Goal: Task Accomplishment & Management: Manage account settings

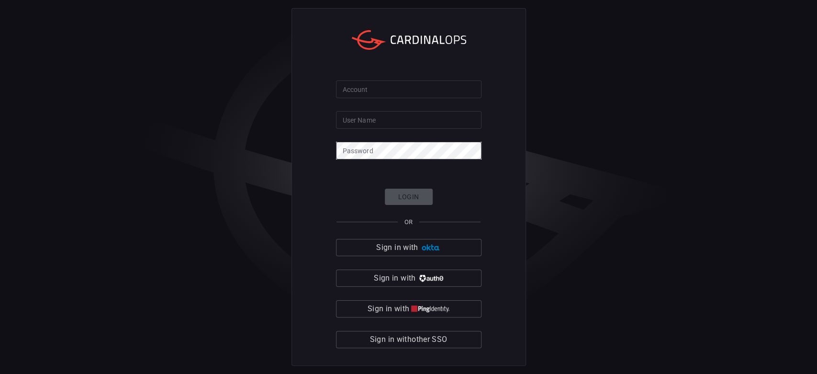
click at [380, 91] on input "Account" at bounding box center [408, 89] width 145 height 18
click at [182, 62] on div "Account sa Account User Name User Name Password Password Login OR Sign in with …" at bounding box center [408, 187] width 817 height 374
click at [354, 95] on input "sa" at bounding box center [408, 89] width 145 height 18
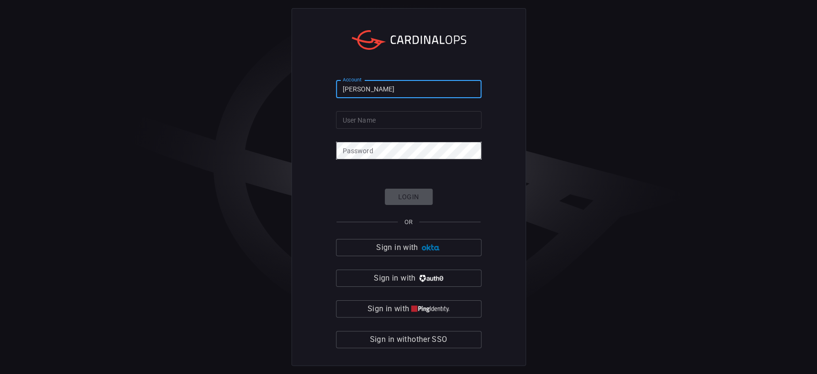
type input "[PERSON_NAME]"
click at [351, 116] on input "User Name" at bounding box center [408, 120] width 145 height 18
click at [149, 43] on div "Account [PERSON_NAME] Account User Name User Name Password Password Login OR Si…" at bounding box center [408, 187] width 817 height 374
click at [379, 118] on input "User Name" at bounding box center [408, 120] width 145 height 18
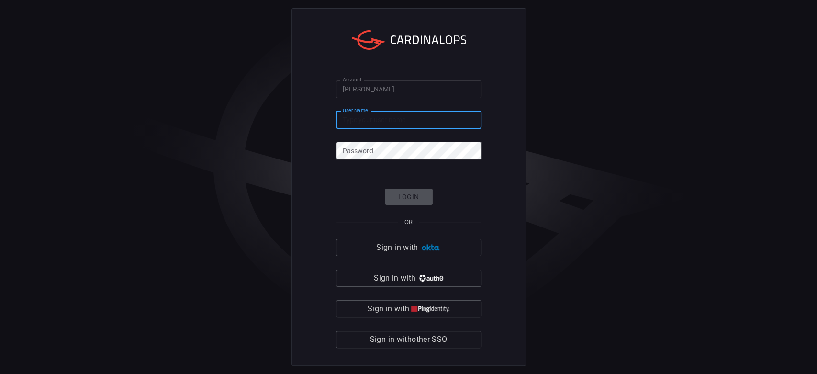
paste input "[PERSON_NAME][EMAIL_ADDRESS][PERSON_NAME][DOMAIN_NAME]"
type input "[PERSON_NAME][EMAIL_ADDRESS][PERSON_NAME][DOMAIN_NAME]"
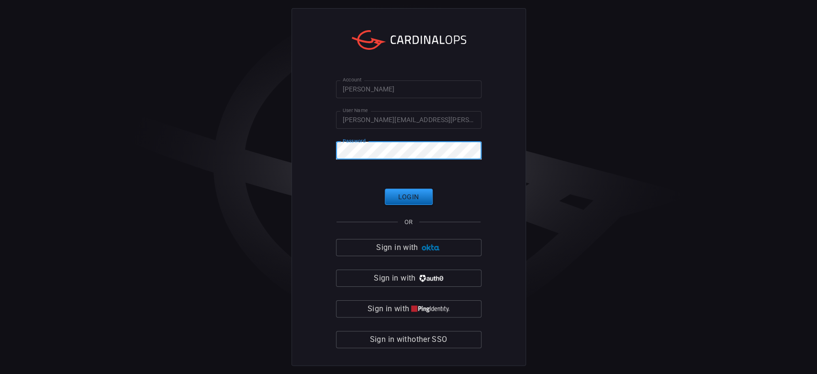
click at [403, 191] on button "Login" at bounding box center [409, 197] width 48 height 17
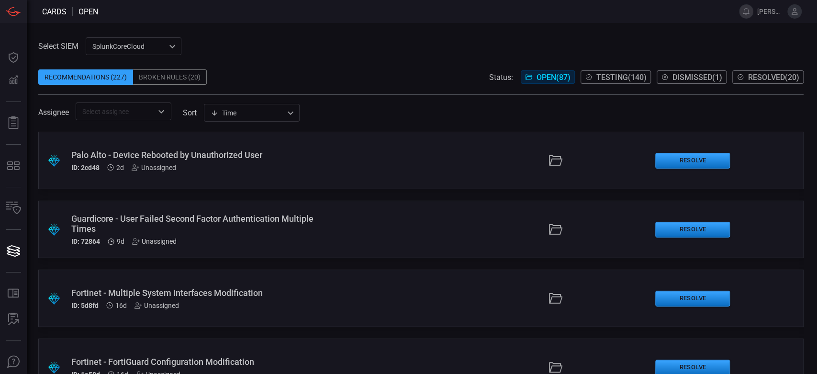
click at [769, 73] on span "Resolved ( 20 )" at bounding box center [773, 77] width 51 height 9
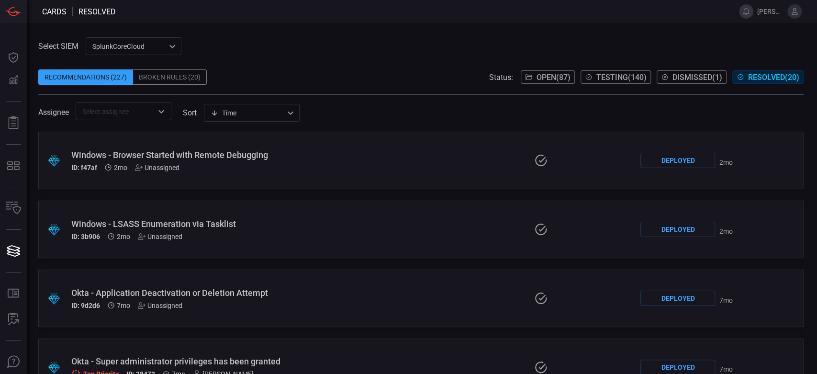
click at [546, 69] on div "Status: Open ( 87 ) Testing ( 140 ) Dismissed ( 1 ) Resolved ( 20 )" at bounding box center [646, 76] width 314 height 15
click at [547, 71] on button "Open ( 87 )" at bounding box center [548, 76] width 54 height 13
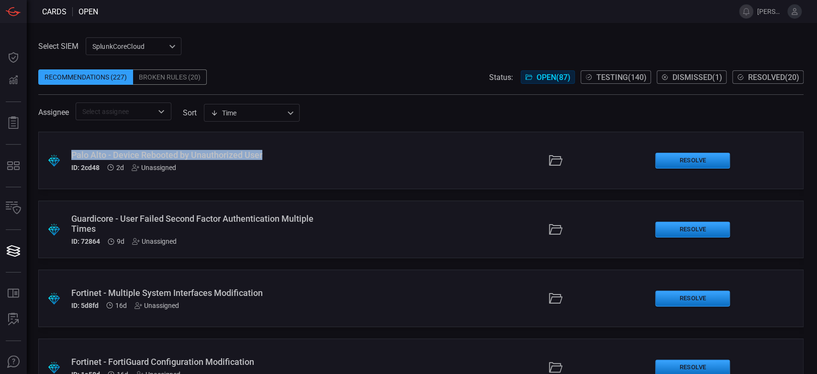
drag, startPoint x: 275, startPoint y: 153, endPoint x: 71, endPoint y: 151, distance: 203.4
click at [71, 151] on div "Palo Alto - Device Rebooted by Unauthorized User" at bounding box center [194, 155] width 246 height 10
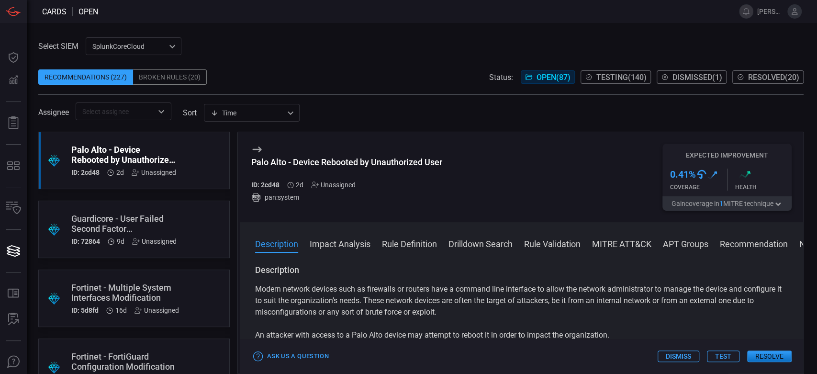
click at [333, 163] on div "Palo Alto - Device Rebooted by Unauthorized User" at bounding box center [346, 162] width 191 height 10
copy div "Palo Alto - Device Rebooted by Unauthorized User"
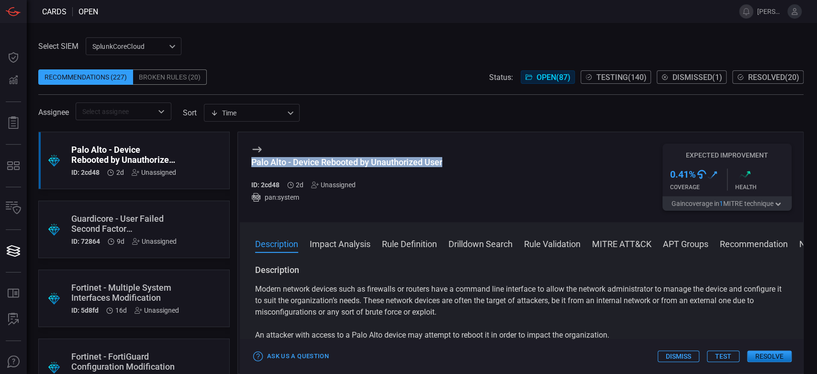
click at [614, 76] on span "Testing ( 140 )" at bounding box center [621, 77] width 50 height 9
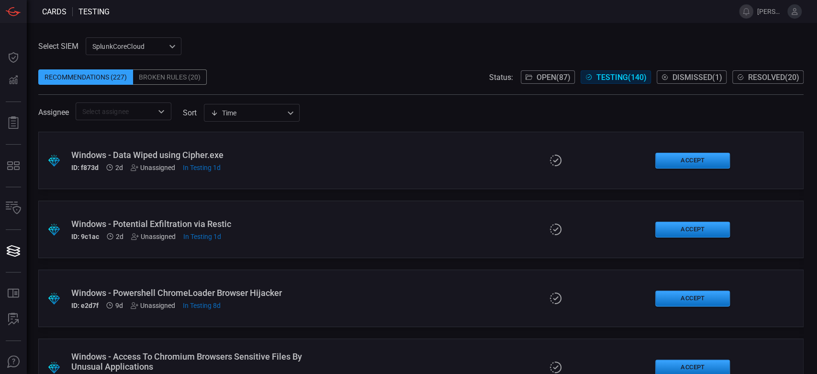
click at [165, 78] on div "Broken Rules (20)" at bounding box center [170, 76] width 74 height 15
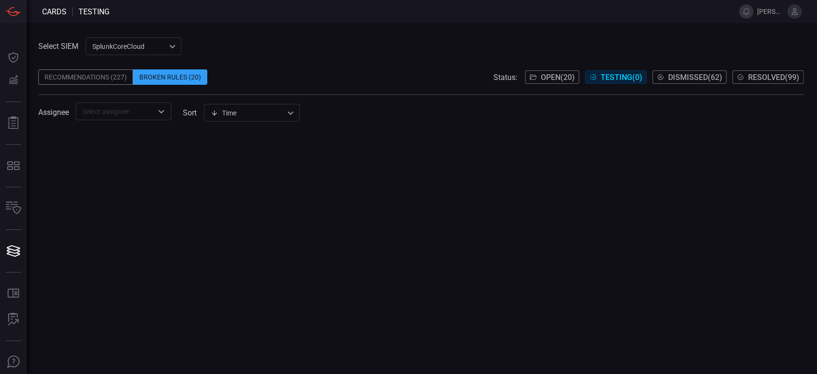
click at [98, 81] on div "Recommendations (227)" at bounding box center [85, 76] width 95 height 15
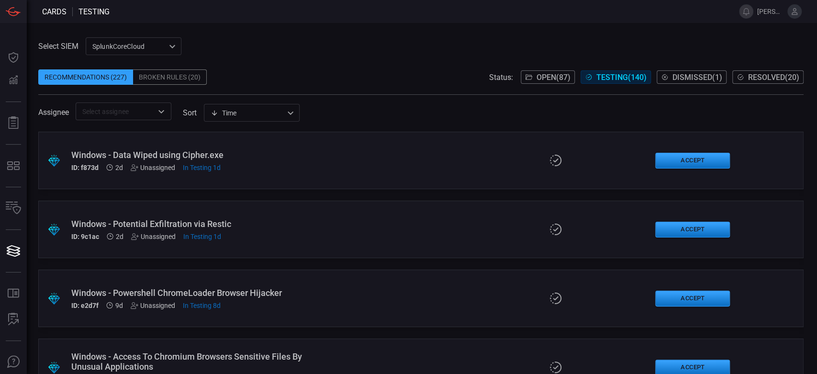
click at [155, 78] on div "Broken Rules (20)" at bounding box center [170, 76] width 74 height 15
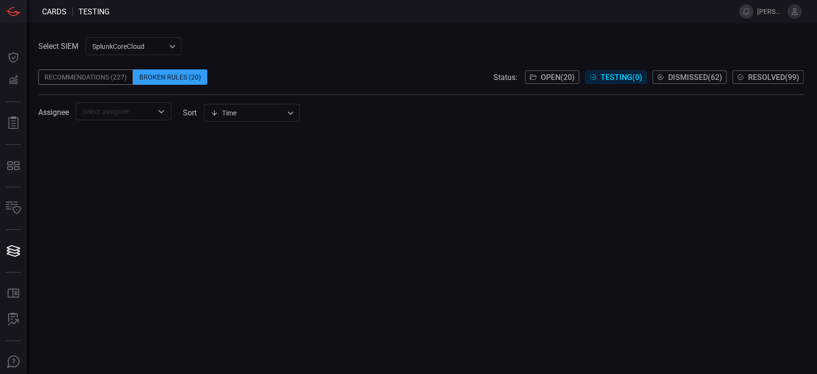
click at [151, 112] on input "text" at bounding box center [115, 111] width 74 height 12
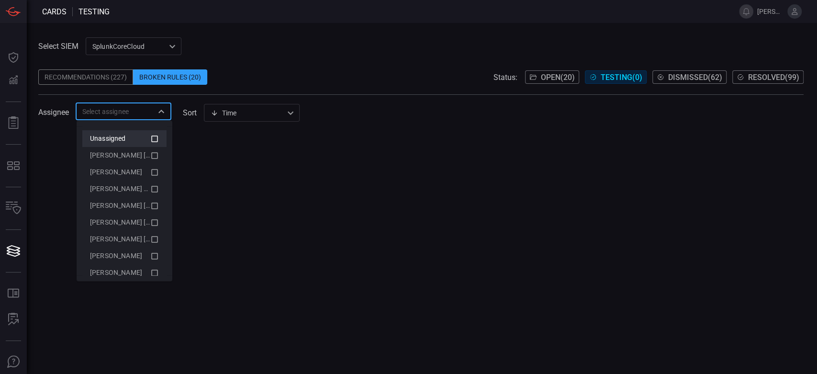
click at [151, 137] on li "Unassigned" at bounding box center [124, 138] width 84 height 17
click at [254, 156] on div at bounding box center [420, 253] width 765 height 242
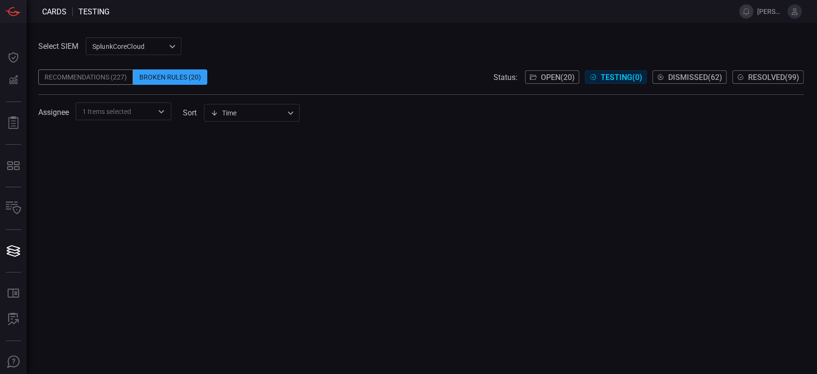
click at [559, 75] on span "Open ( 20 )" at bounding box center [558, 77] width 34 height 9
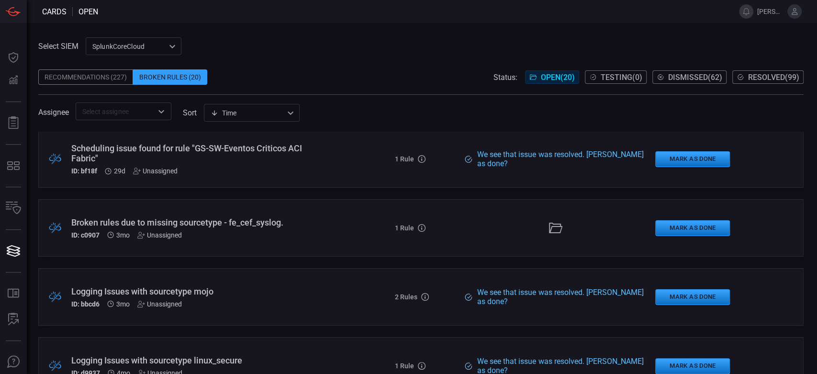
scroll to position [479, 0]
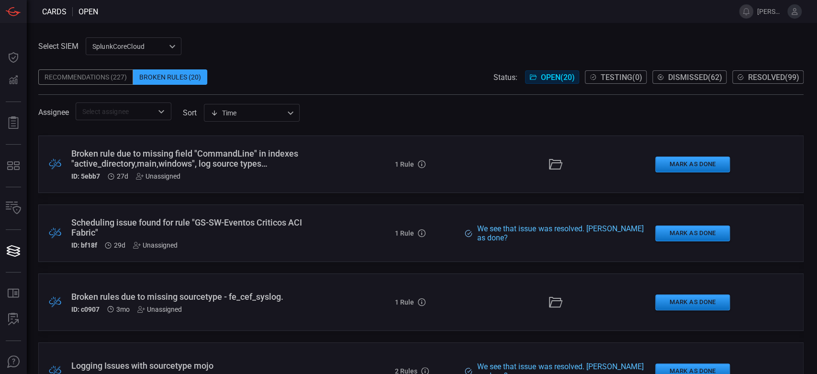
click at [202, 164] on div "Broken rule due to missing field "CommandLine" in indexes "active_directory,mai…" at bounding box center [194, 158] width 246 height 20
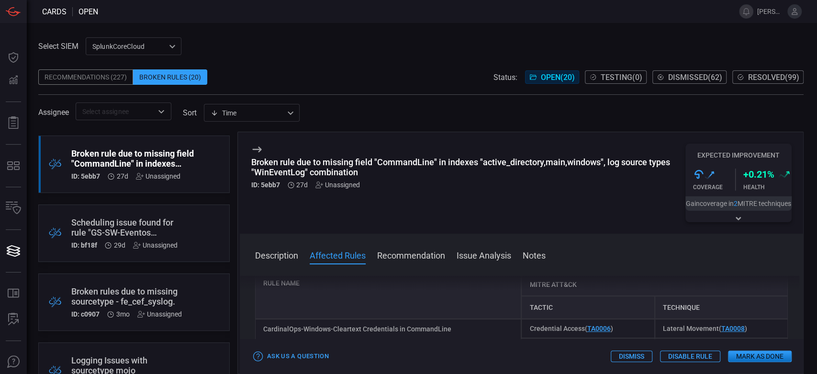
scroll to position [159, 0]
drag, startPoint x: 462, startPoint y: 332, endPoint x: 257, endPoint y: 332, distance: 204.8
click at [257, 332] on div "CardinalOps-Windows-Cleartext Credentials in CommandLine" at bounding box center [388, 337] width 267 height 38
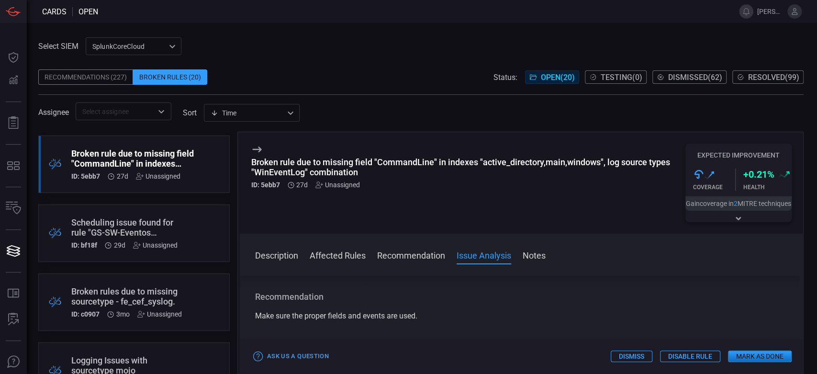
scroll to position [266, 0]
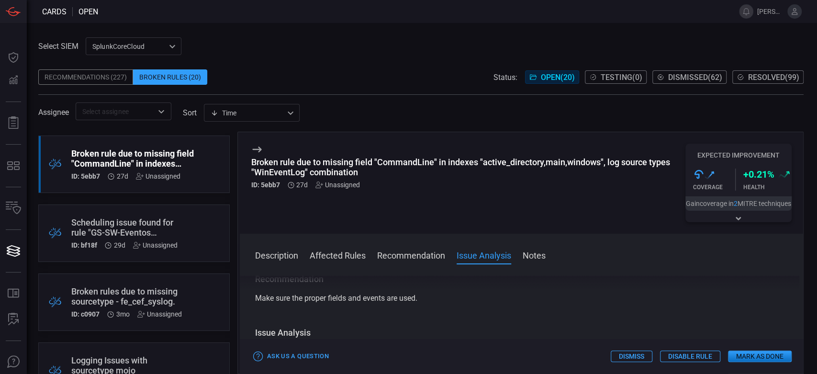
click at [154, 224] on div "Scheduling issue found for rule "GS-SW-Eventos Criticos ACI Fabric"" at bounding box center [124, 227] width 106 height 20
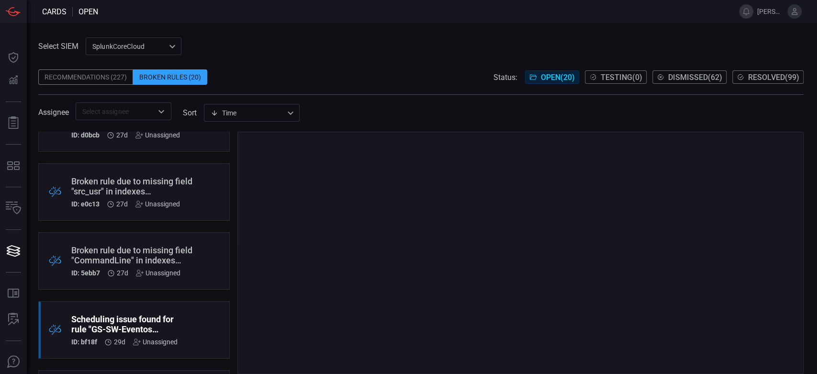
scroll to position [372, 0]
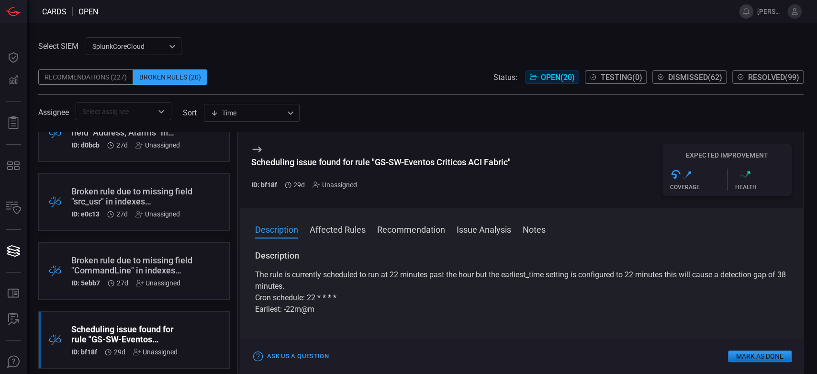
click at [152, 197] on div "Broken rule due to missing field "src_usr" in indexes "active_directory,main,wi…" at bounding box center [132, 196] width 123 height 20
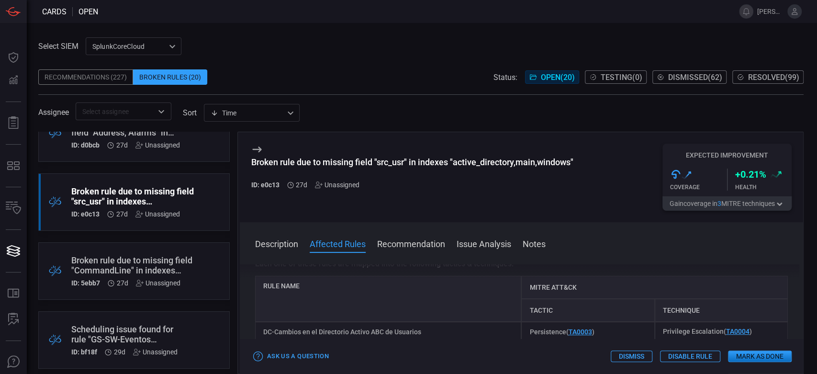
scroll to position [159, 0]
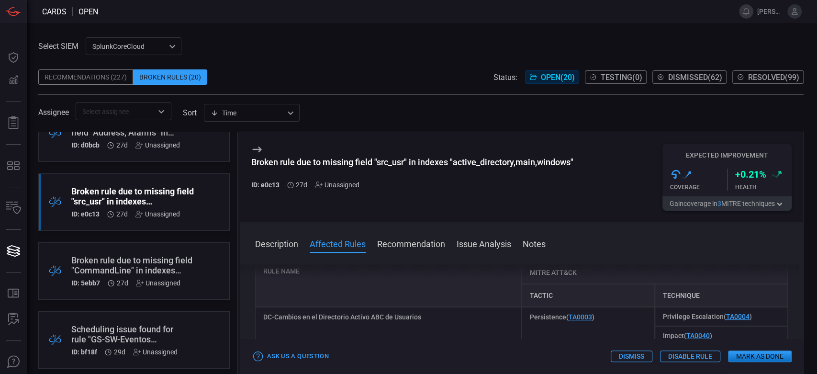
click at [365, 319] on div "DC-Cambios en el Directorio Activo ABC de Usuarios" at bounding box center [388, 355] width 267 height 96
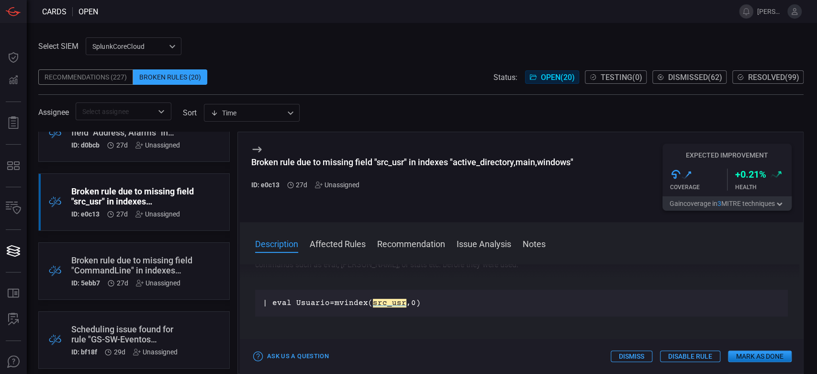
scroll to position [53, 0]
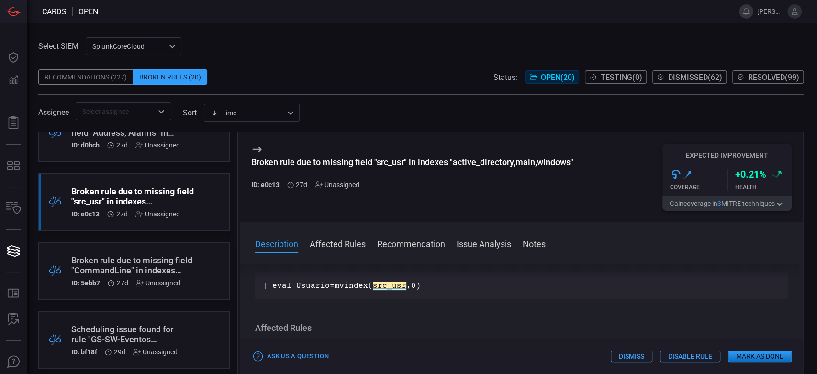
copy div "DC-Cambios en el Directorio Activo ABC de Usuarios"
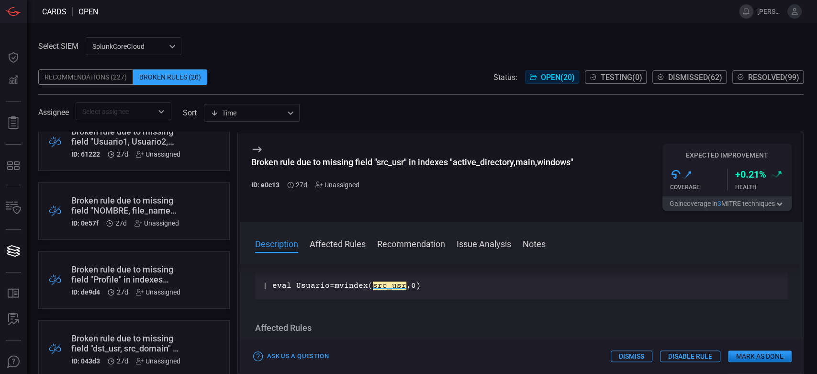
scroll to position [0, 0]
